Goal: Task Accomplishment & Management: Use online tool/utility

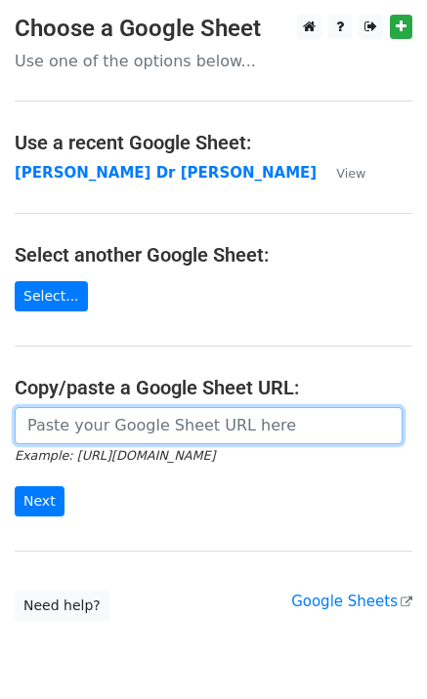
drag, startPoint x: 0, startPoint y: 0, endPoint x: 49, endPoint y: 438, distance: 441.1
click at [49, 438] on input "url" at bounding box center [209, 425] width 388 height 37
paste input "[URL][DOMAIN_NAME]"
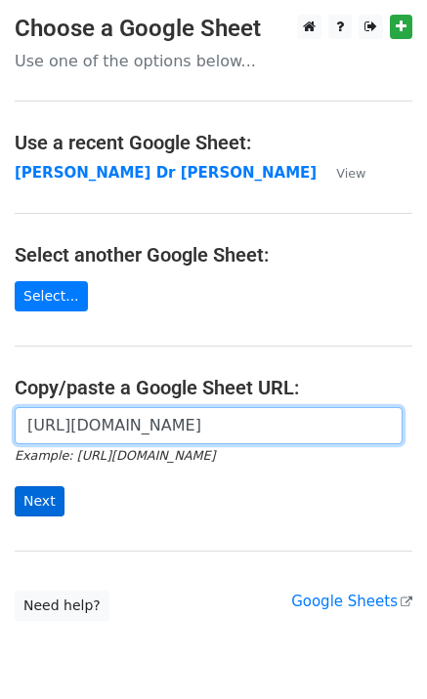
type input "[URL][DOMAIN_NAME]"
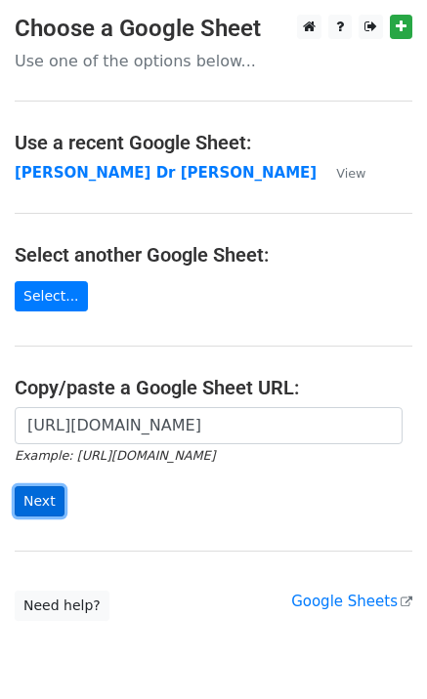
scroll to position [0, 0]
click at [40, 489] on input "Next" at bounding box center [40, 501] width 50 height 30
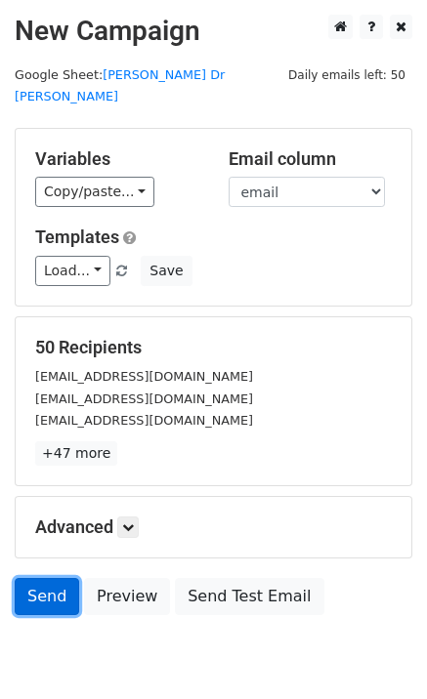
click at [32, 578] on link "Send" at bounding box center [47, 596] width 64 height 37
